Goal: Transaction & Acquisition: Purchase product/service

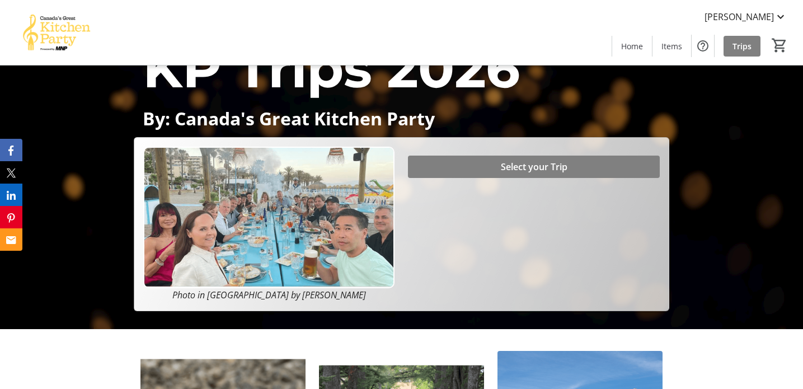
scroll to position [49, 0]
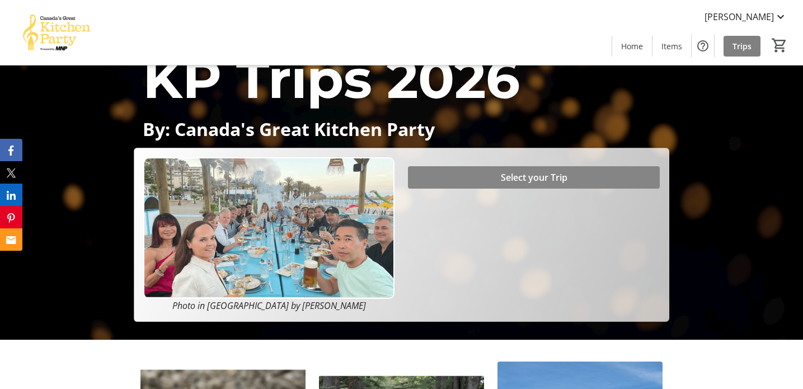
click at [527, 178] on span "Select your Trip" at bounding box center [534, 177] width 67 height 13
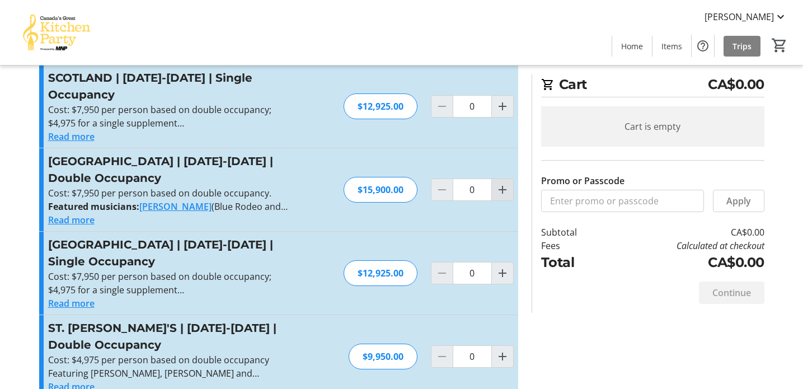
scroll to position [442, 0]
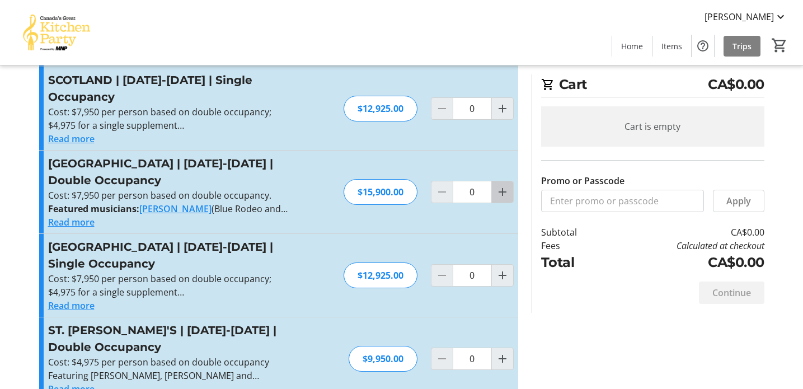
click at [502, 185] on mat-icon "Increment by one" at bounding box center [502, 191] width 13 height 13
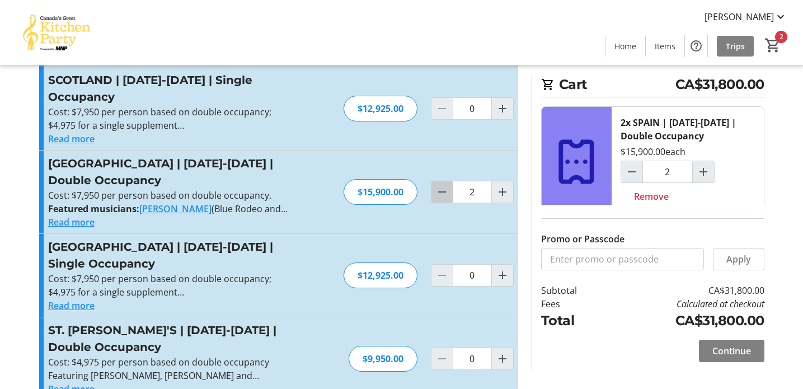
click at [442, 185] on mat-icon "Decrement by one" at bounding box center [441, 191] width 13 height 13
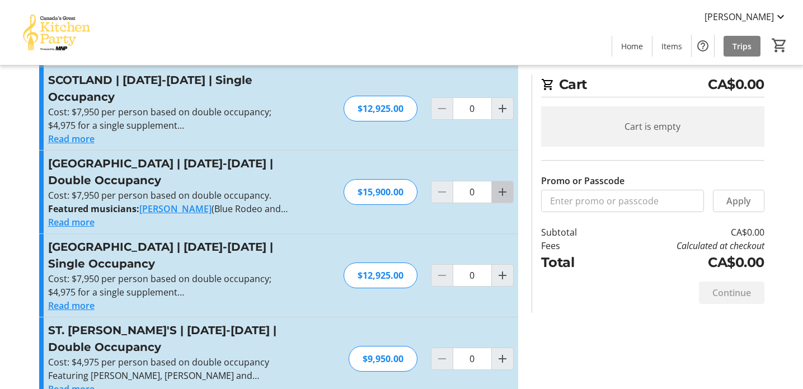
click at [506, 185] on mat-icon "Increment by one" at bounding box center [502, 191] width 13 height 13
type input "1"
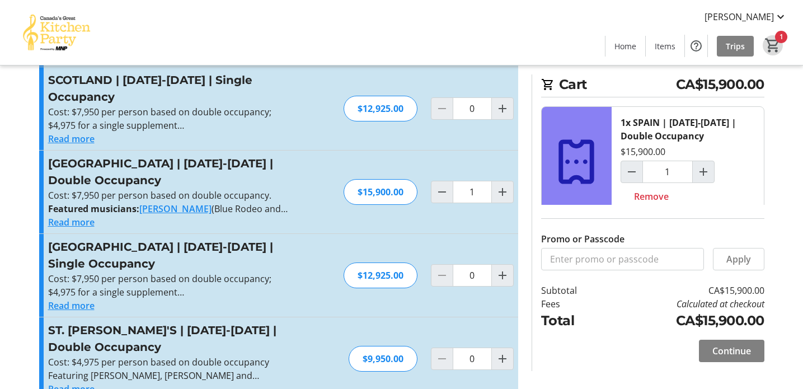
click at [776, 38] on mat-icon "1" at bounding box center [772, 45] width 17 height 17
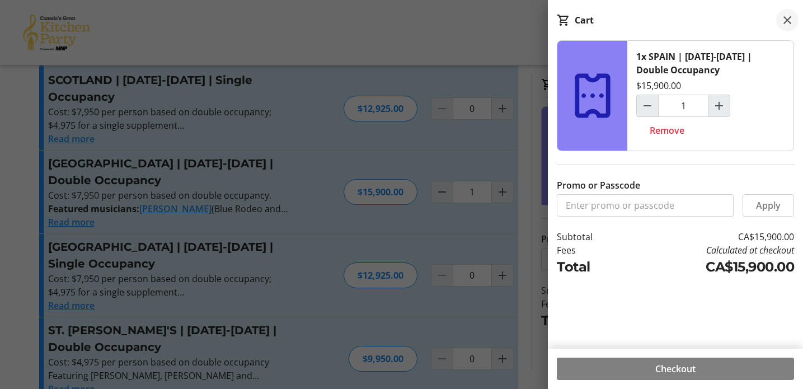
click at [787, 18] on mat-icon at bounding box center [786, 19] width 13 height 13
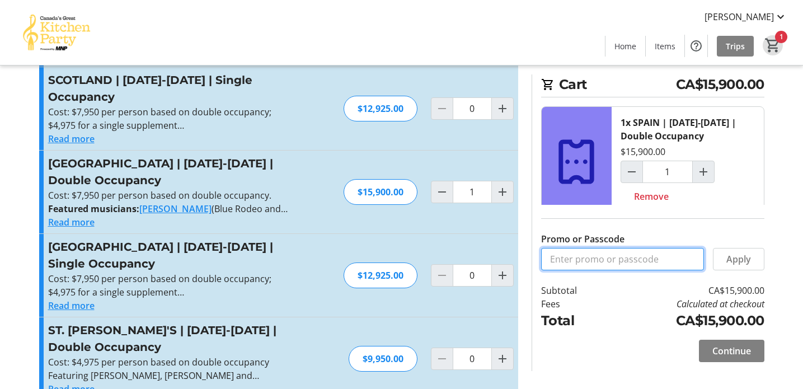
click at [621, 264] on input "Promo or Passcode" at bounding box center [622, 259] width 163 height 22
paste input "BALANCE2026"
type input "BALANCE2026"
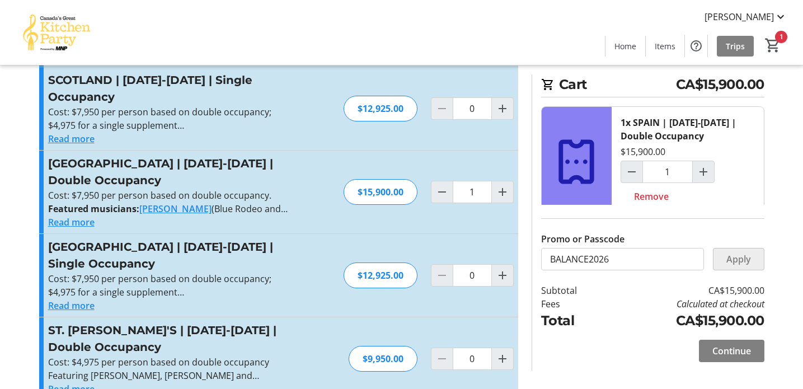
click at [743, 263] on span "Apply" at bounding box center [738, 258] width 25 height 13
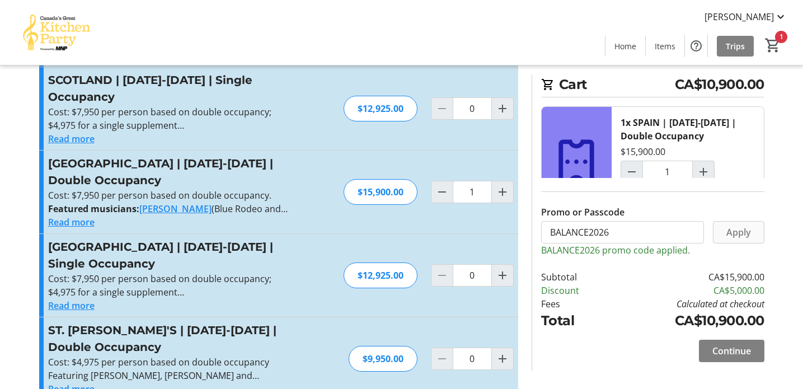
scroll to position [485, 0]
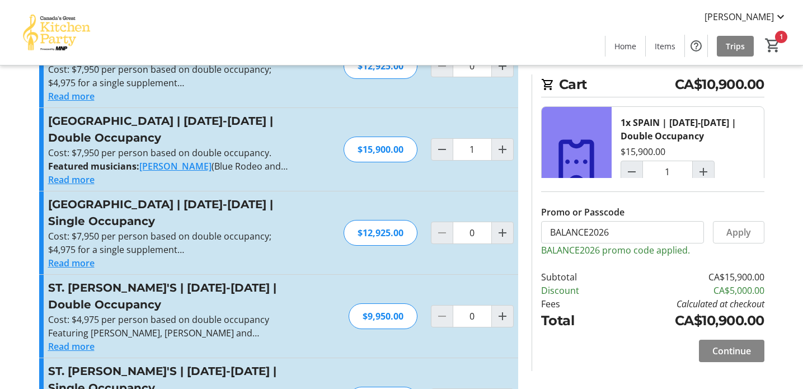
click at [735, 353] on span "Continue" at bounding box center [731, 350] width 39 height 13
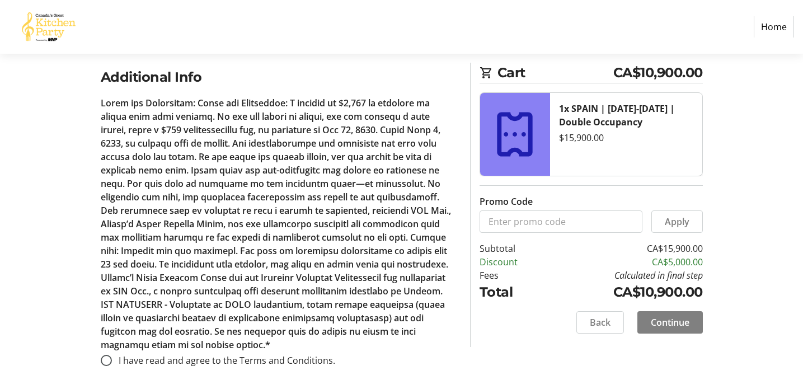
scroll to position [507, 0]
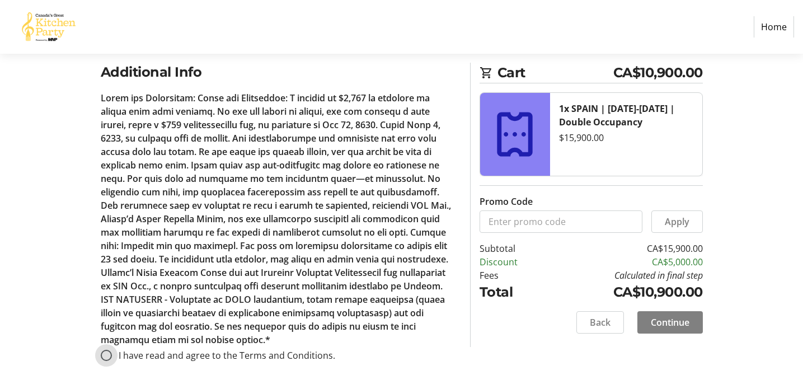
click at [107, 351] on input "I have read and agree to the Terms and Conditions." at bounding box center [106, 355] width 11 height 11
radio input "true"
click at [678, 324] on span "Continue" at bounding box center [670, 321] width 39 height 13
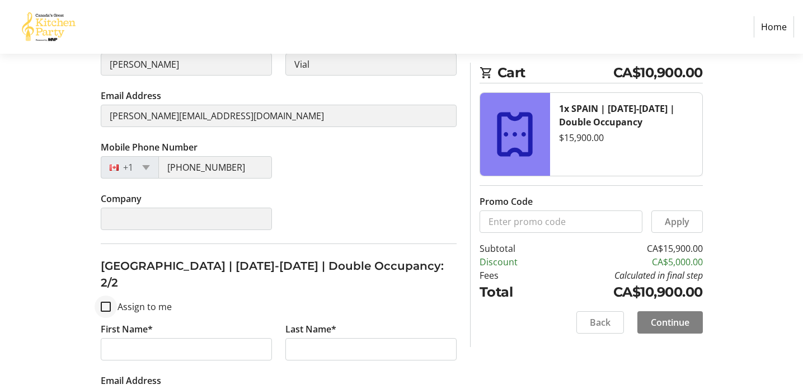
scroll to position [292, 0]
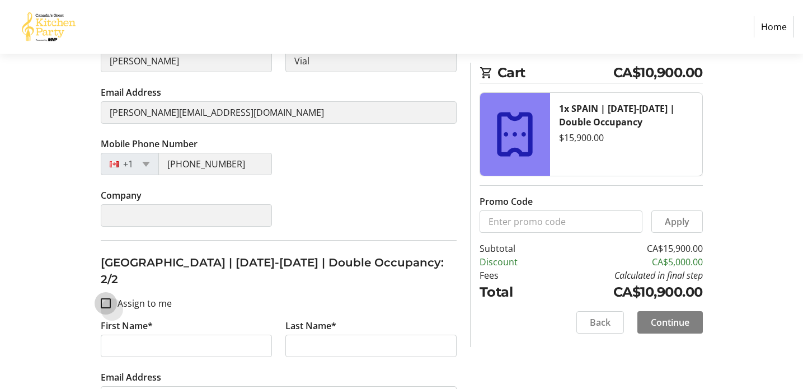
click at [103, 298] on input "Assign to me" at bounding box center [106, 303] width 10 height 10
checkbox input "true"
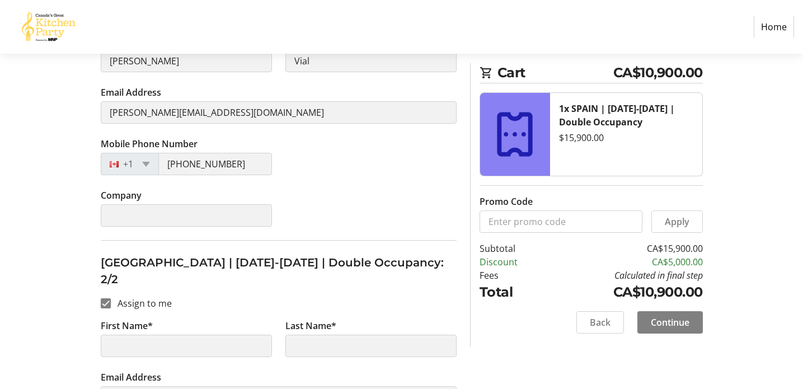
type input "[PERSON_NAME]"
type input "Vial"
type input "[PERSON_NAME][EMAIL_ADDRESS][DOMAIN_NAME]"
type input "[PHONE_NUMBER]"
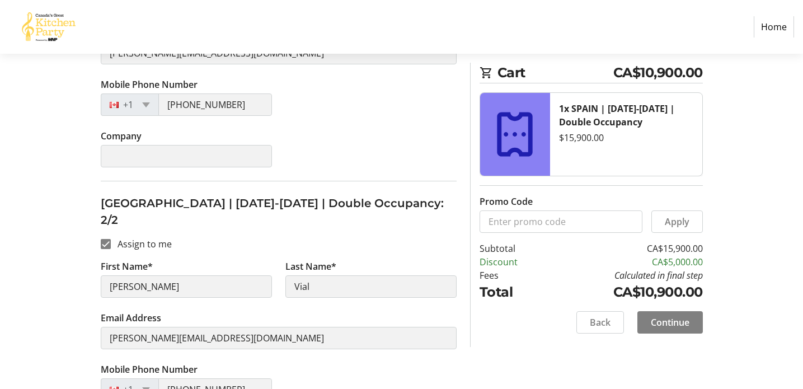
scroll to position [394, 0]
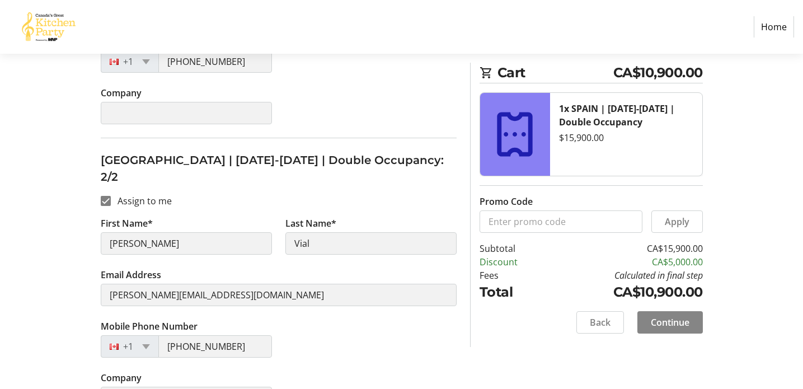
click at [673, 323] on span "Continue" at bounding box center [670, 321] width 39 height 13
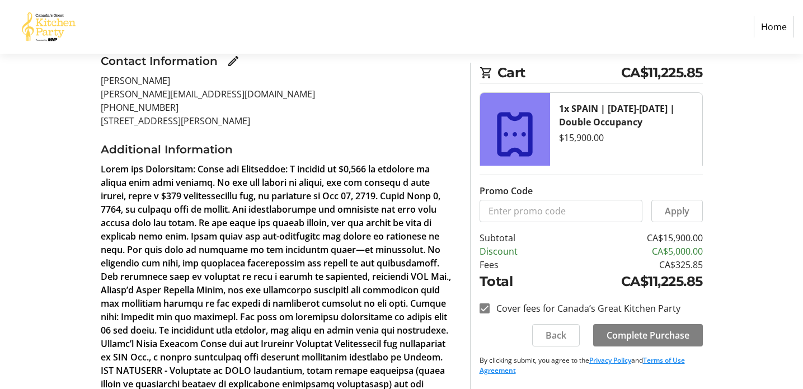
scroll to position [161, 0]
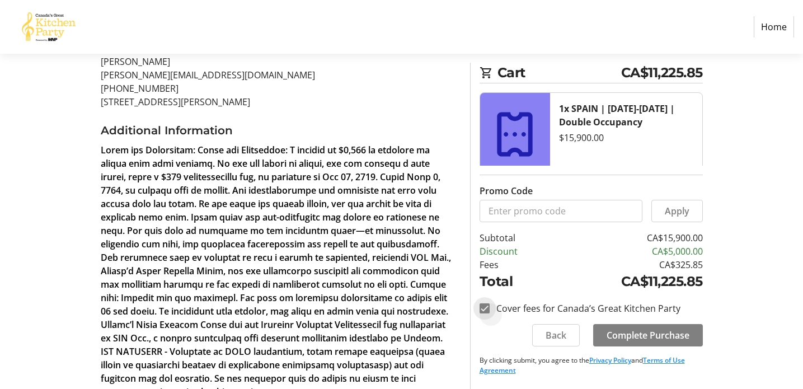
click at [481, 312] on input "Cover fees for Canada’s Great Kitchen Party" at bounding box center [484, 308] width 10 height 10
checkbox input "false"
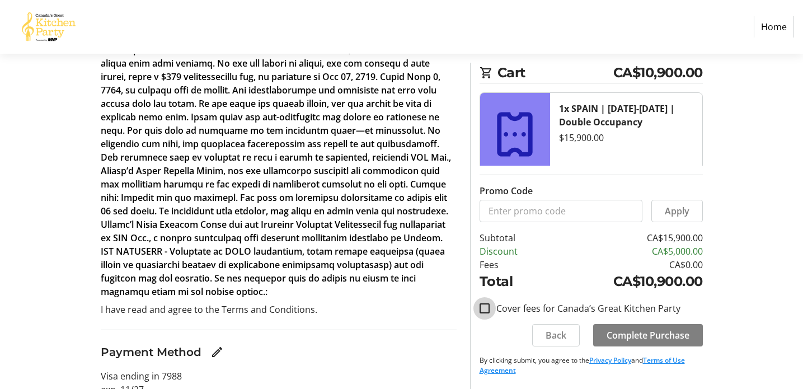
scroll to position [260, 0]
click at [639, 337] on span "Complete Purchase" at bounding box center [647, 334] width 83 height 13
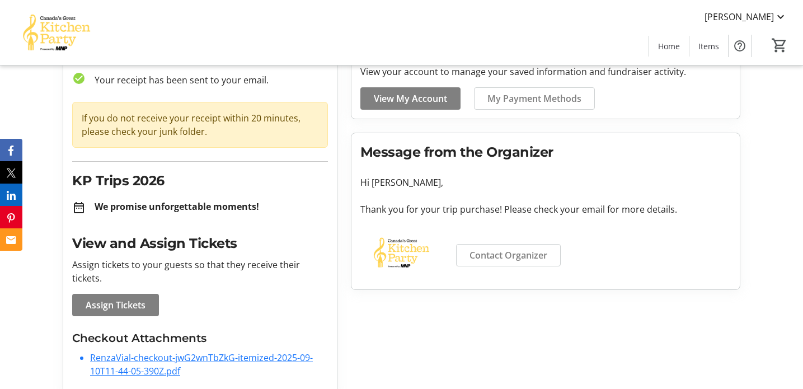
scroll to position [74, 0]
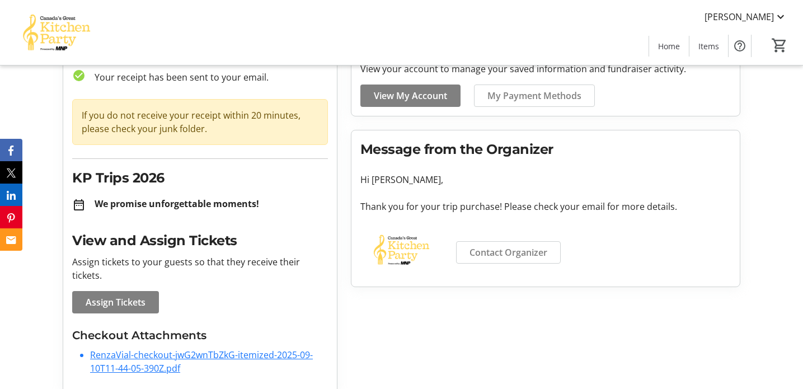
click at [124, 348] on link "RenzaVial-checkout-jwG2wnTbZkG-itemized-2025-09-10T11-44-05-390Z.pdf" at bounding box center [201, 361] width 223 height 26
